Goal: Information Seeking & Learning: Find specific fact

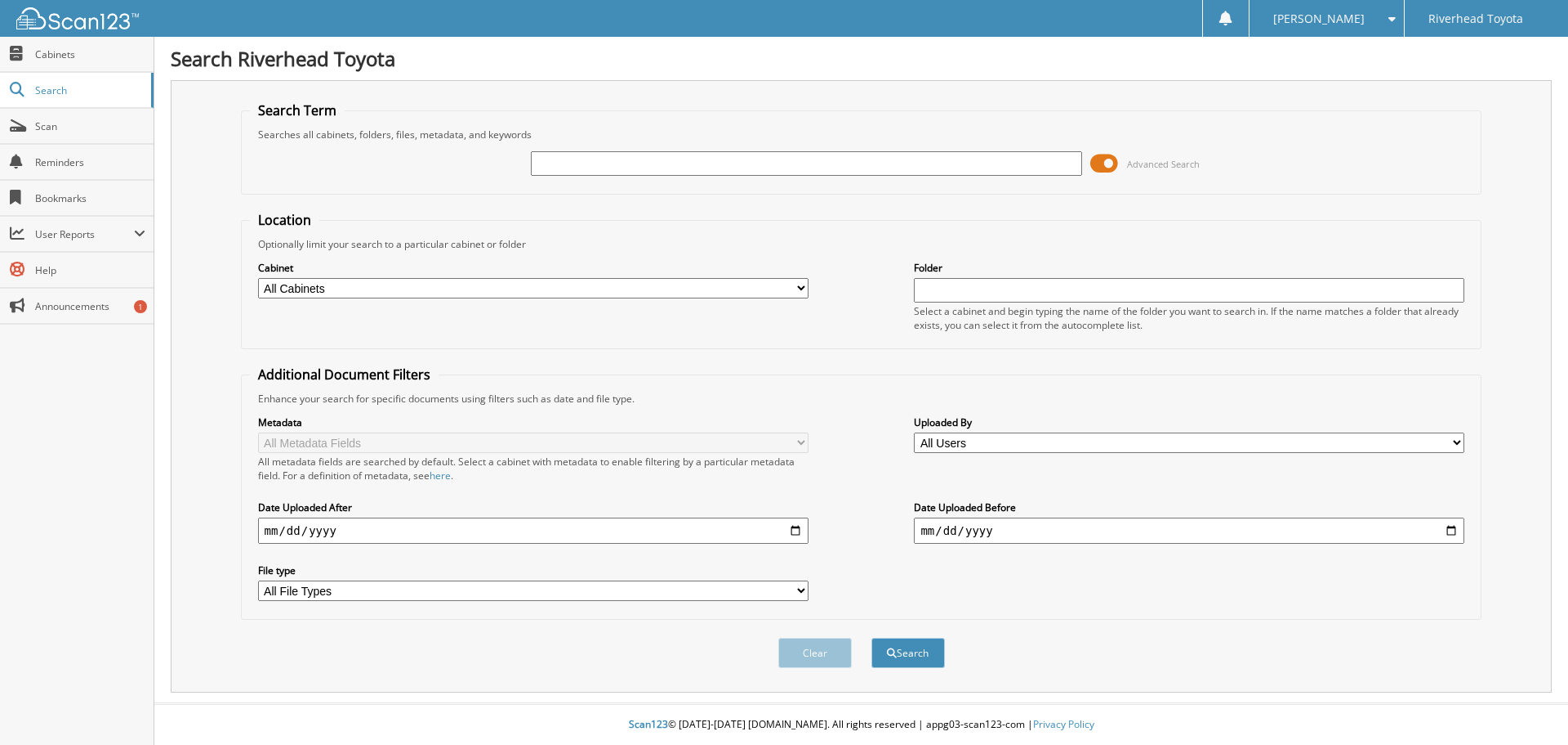
drag, startPoint x: 1123, startPoint y: 170, endPoint x: 1110, endPoint y: 169, distance: 13.0
click at [1122, 169] on span "Advanced Search" at bounding box center [1145, 163] width 110 height 25
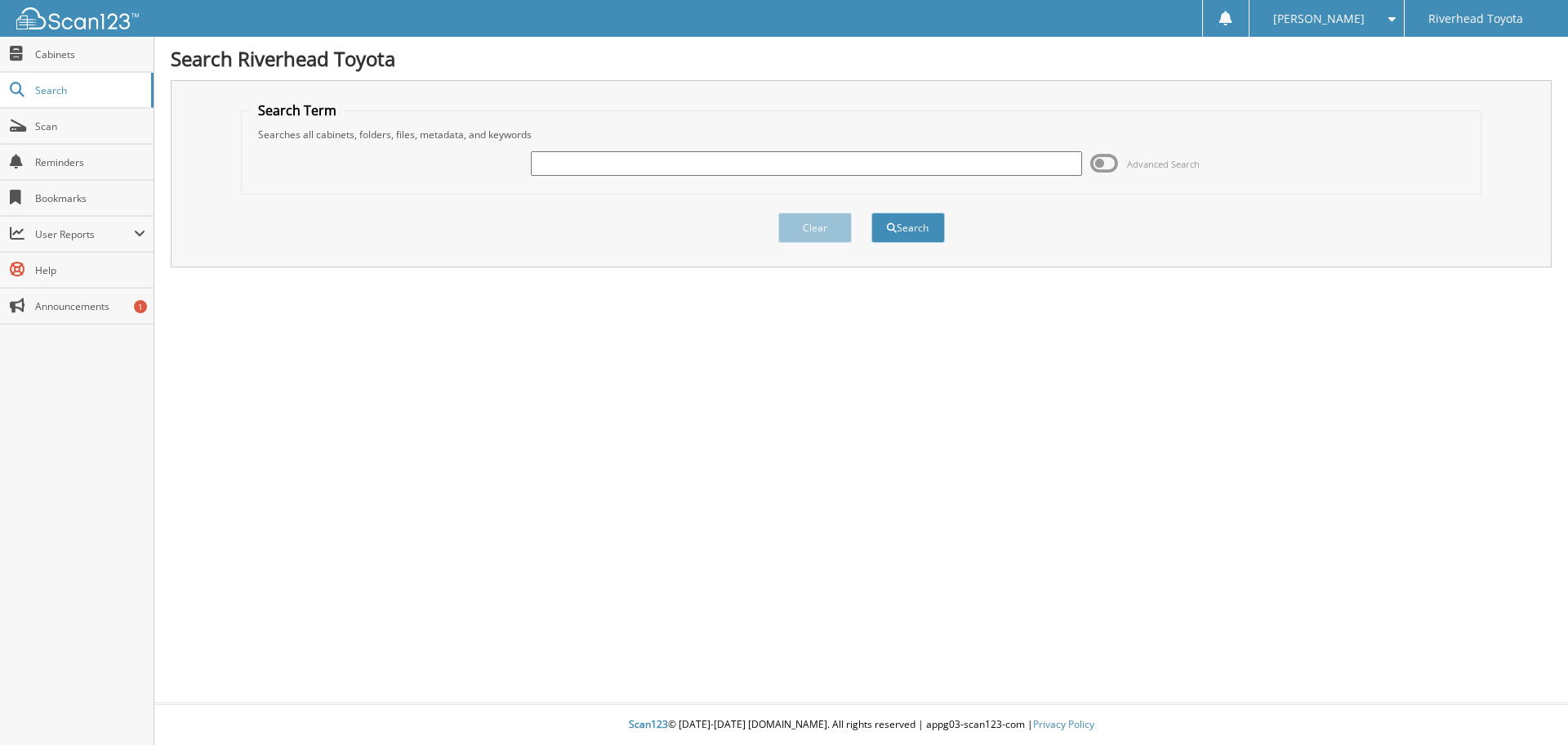
click at [886, 150] on div at bounding box center [806, 163] width 550 height 28
click at [889, 157] on input "text" at bounding box center [806, 163] width 550 height 25
type input "58246"
click at [872, 212] on button "Search" at bounding box center [908, 227] width 73 height 30
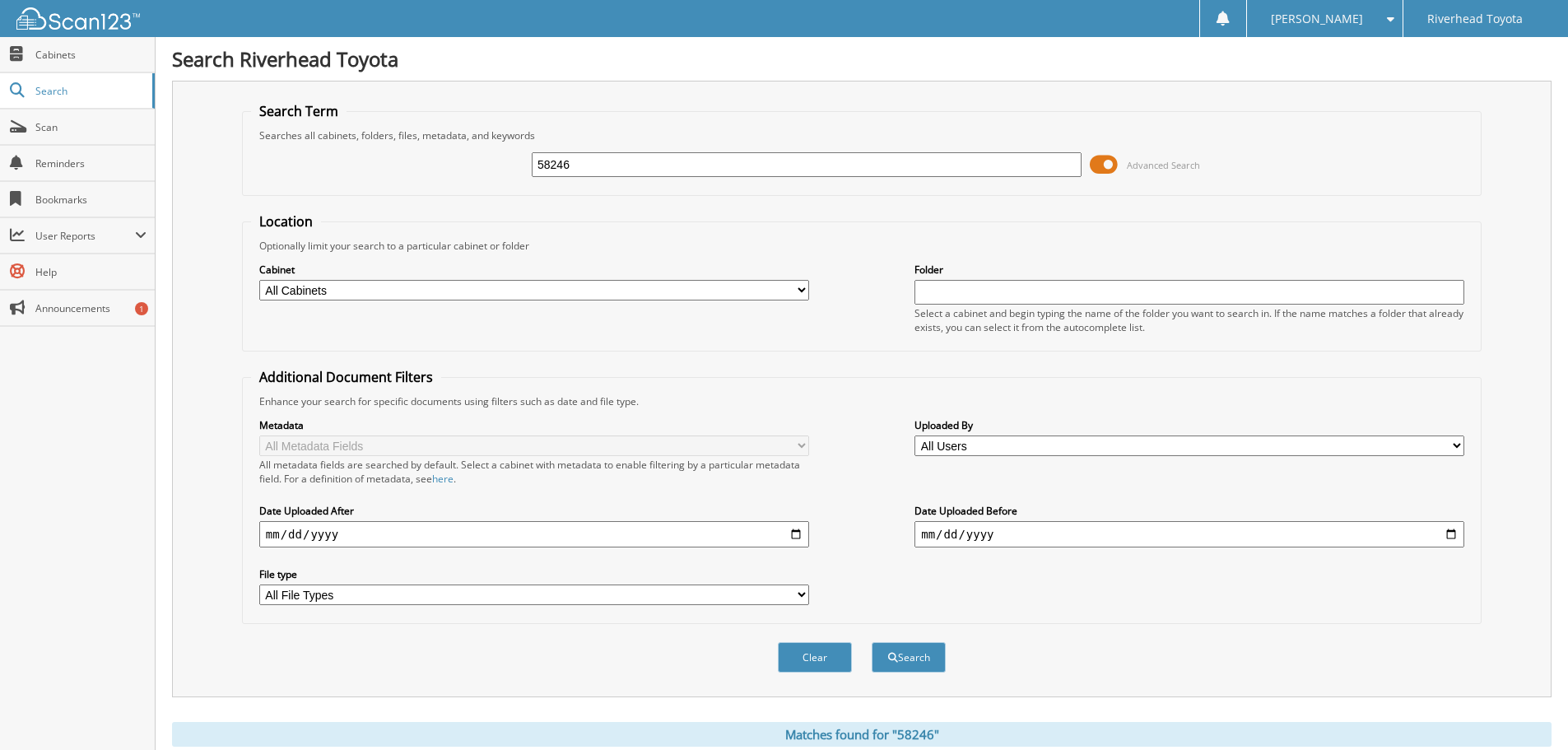
drag, startPoint x: 595, startPoint y: 168, endPoint x: 417, endPoint y: 205, distance: 181.8
click at [418, 207] on form "Search Term Searches all cabinets, folders, files, metadata, and keywords 58246…" at bounding box center [862, 396] width 1240 height 588
click at [1081, 156] on input "57474" at bounding box center [807, 164] width 550 height 25
type input "57474"
click at [1097, 164] on span at bounding box center [1104, 164] width 28 height 25
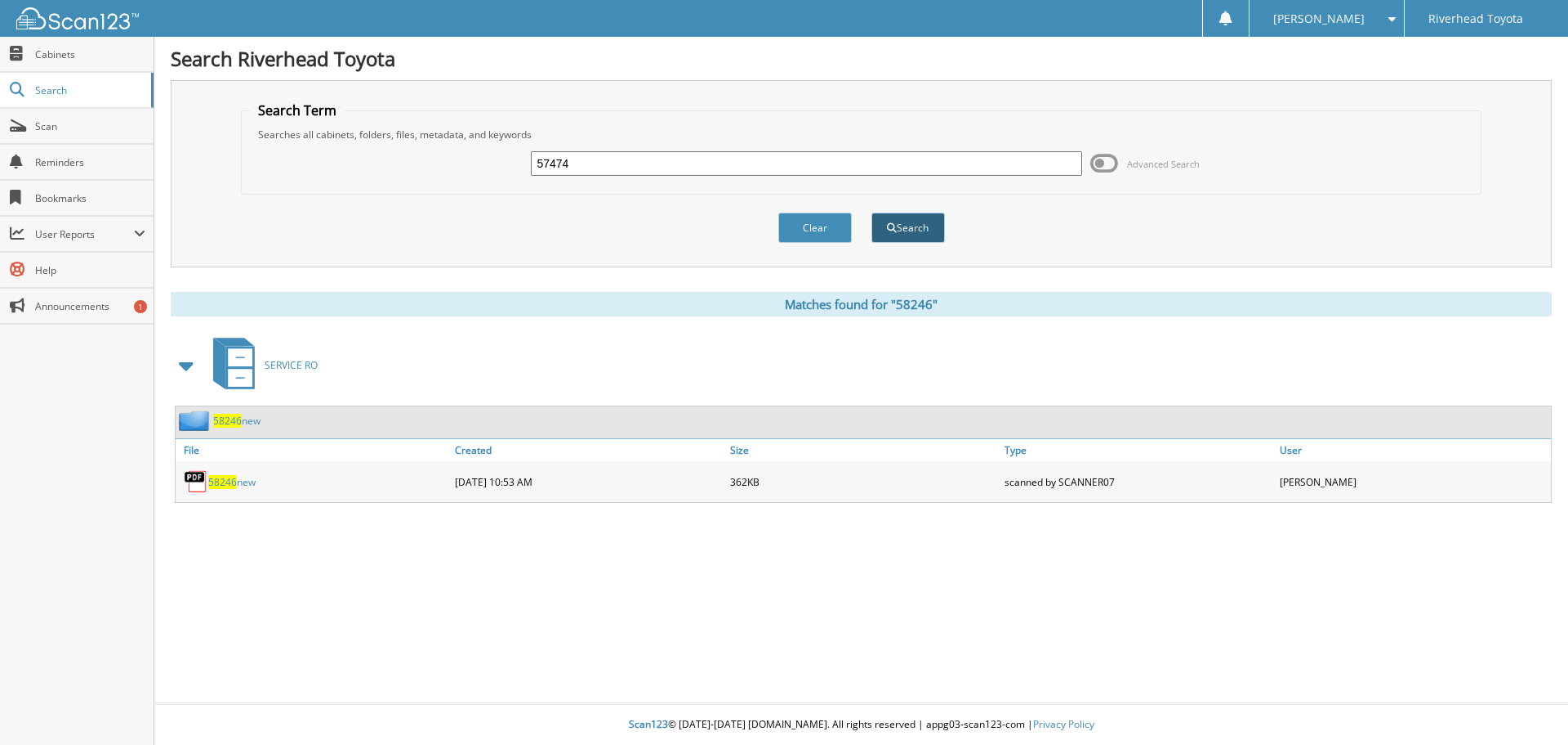
click at [906, 224] on button "Search" at bounding box center [908, 227] width 73 height 30
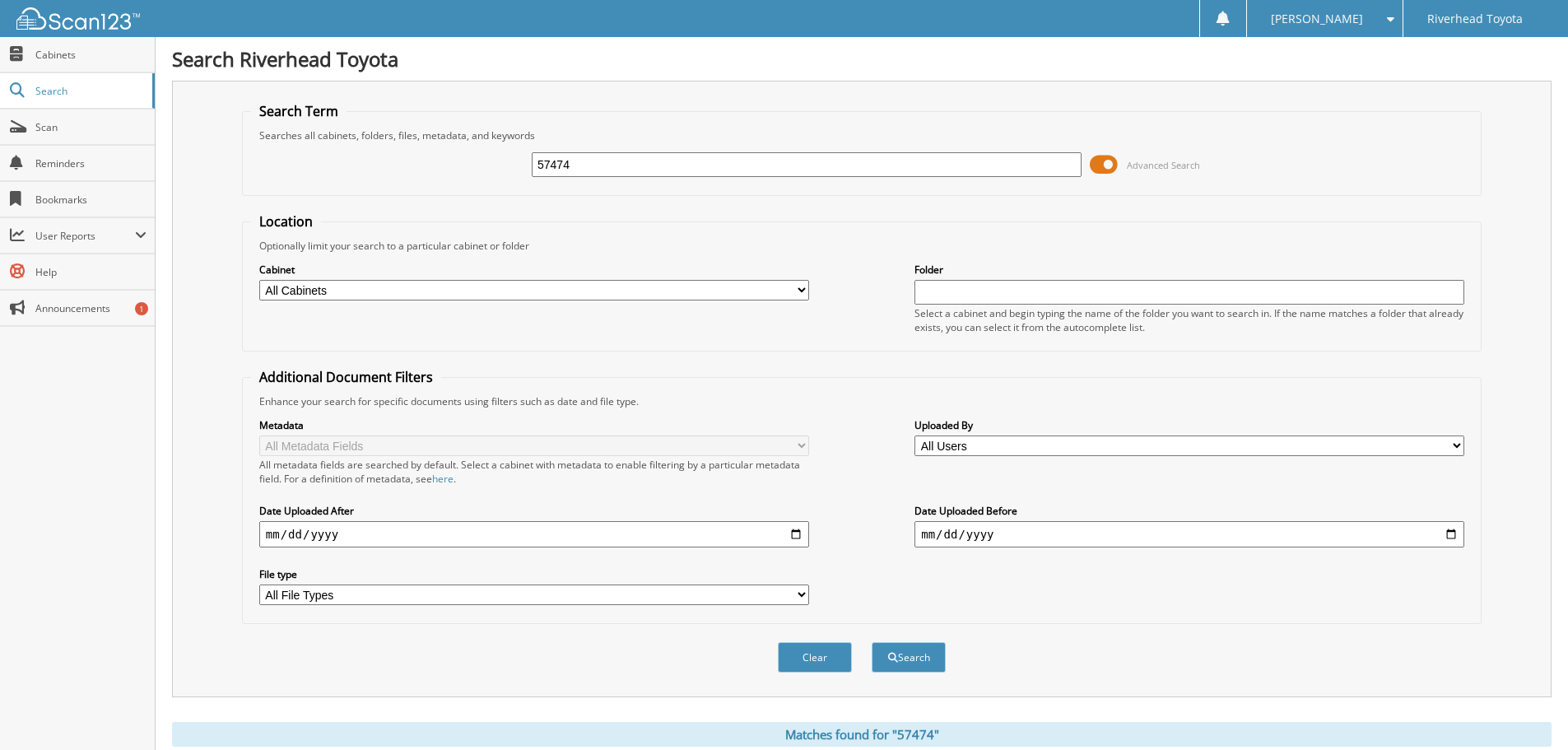
click at [1104, 161] on span at bounding box center [1104, 164] width 28 height 25
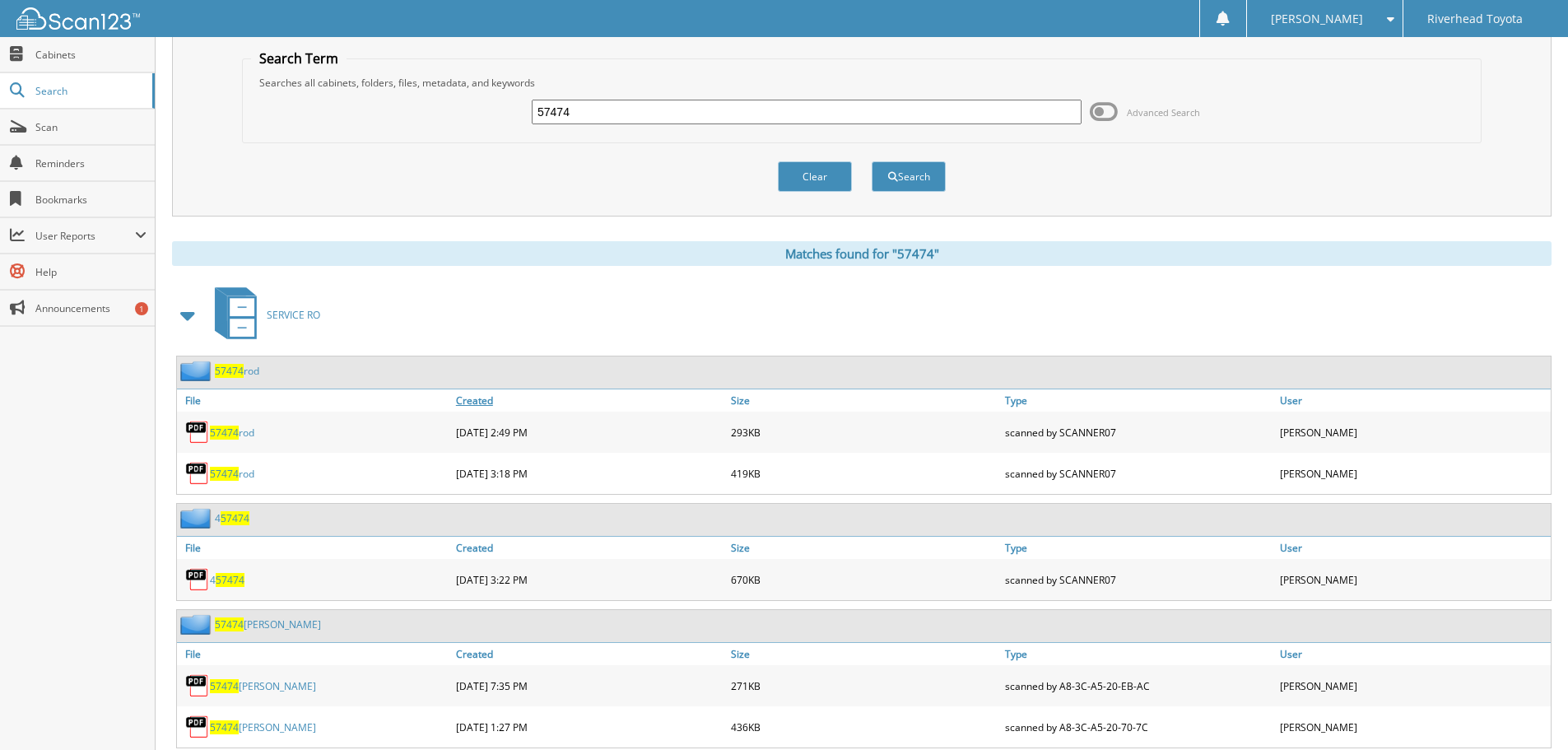
scroll to position [100, 0]
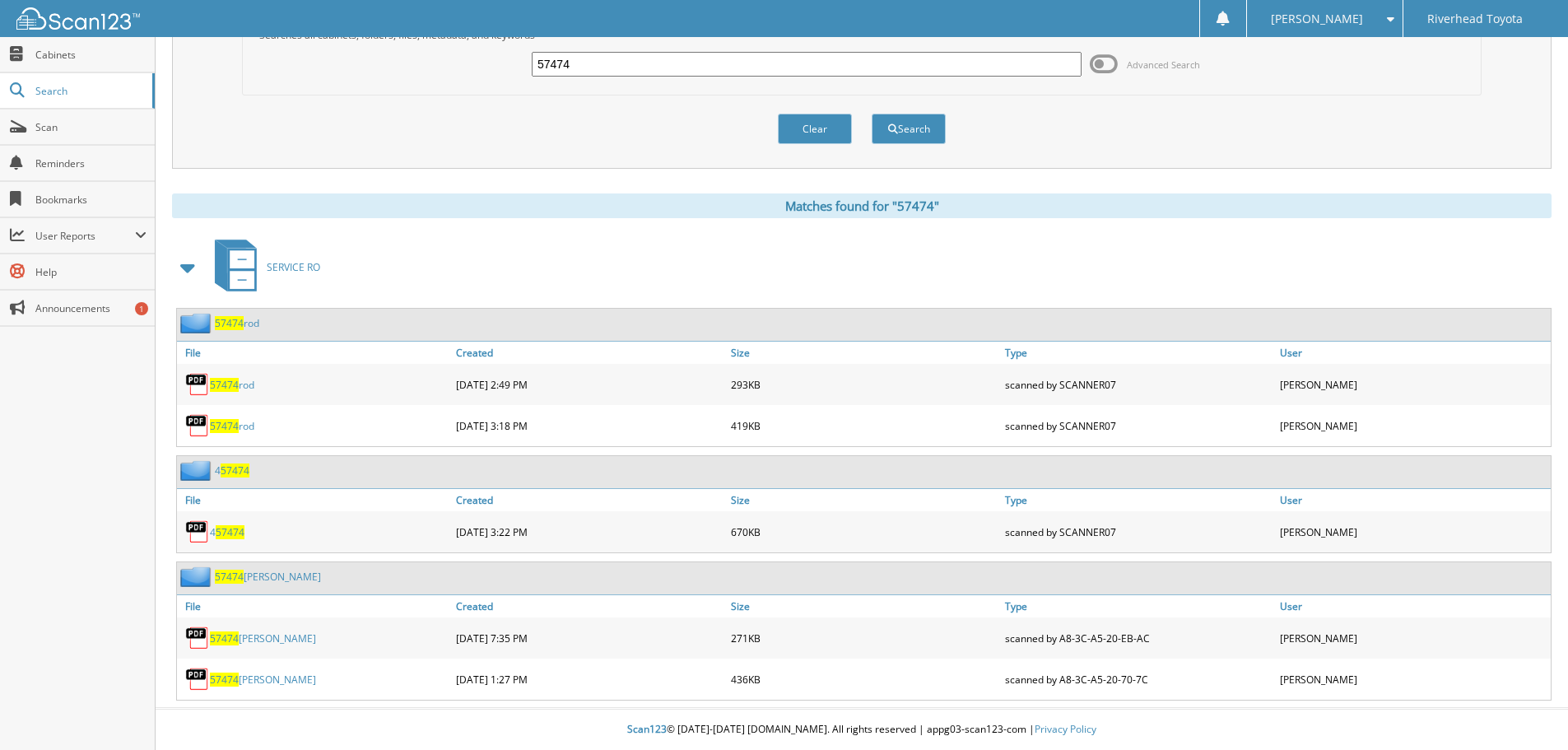
click at [249, 640] on link "57474 WIL" at bounding box center [263, 638] width 106 height 14
